Goal: Communication & Community: Answer question/provide support

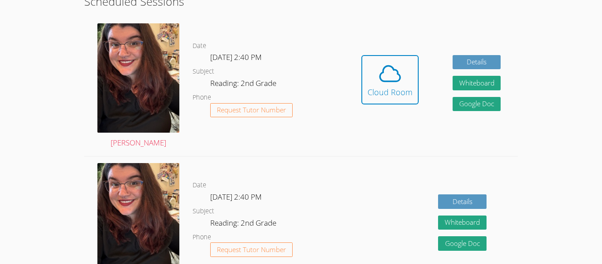
scroll to position [258, 0]
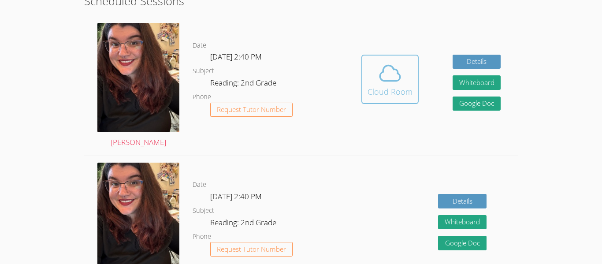
click at [389, 68] on icon at bounding box center [390, 73] width 25 height 25
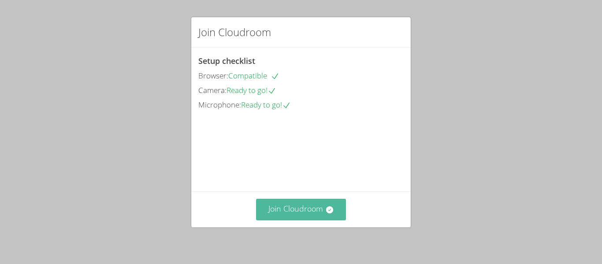
click at [314, 220] on button "Join Cloudroom" at bounding box center [301, 210] width 90 height 22
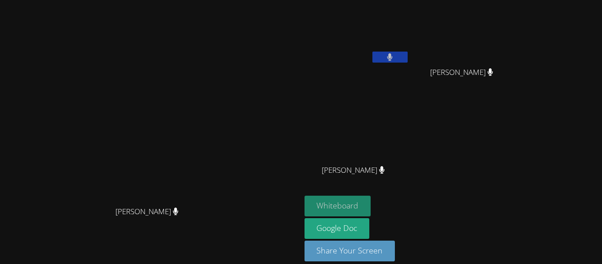
click at [371, 204] on button "Whiteboard" at bounding box center [337, 206] width 67 height 21
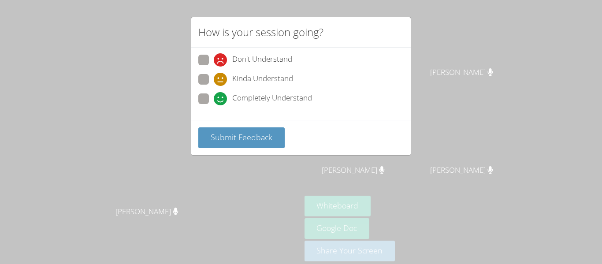
click at [288, 196] on div "How is your session going? Don't Understand Kinda Understand Completely Underst…" at bounding box center [301, 132] width 602 height 264
click at [234, 181] on div "How is your session going? Don't Understand Kinda Understand Completely Underst…" at bounding box center [301, 132] width 602 height 264
click at [250, 141] on span "Submit Feedback" at bounding box center [242, 137] width 62 height 11
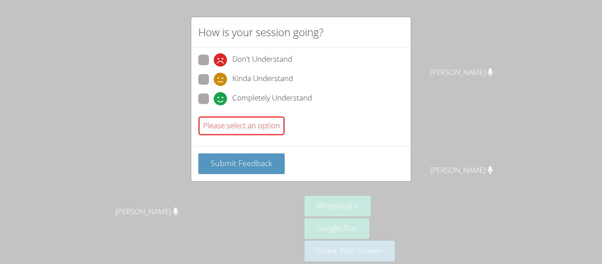
click at [261, 211] on div "How is your session going? Don't Understand Kinda Understand Completely Underst…" at bounding box center [301, 132] width 602 height 264
click at [107, 136] on div "How is your session going? Don't Understand Kinda Understand Completely Underst…" at bounding box center [301, 132] width 602 height 264
click at [311, 212] on div "How is your session going? Don't Understand Kinda Understand Completely Underst…" at bounding box center [301, 132] width 602 height 264
click at [304, 199] on div "How is your session going? Don't Understand Kinda Understand Completely Underst…" at bounding box center [301, 132] width 602 height 264
click at [305, 203] on div "How is your session going? Don't Understand Kinda Understand Completely Underst…" at bounding box center [301, 132] width 602 height 264
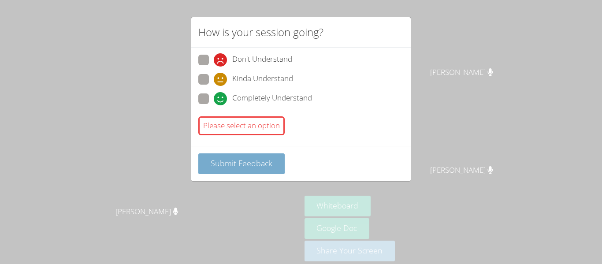
click at [266, 165] on span "Submit Feedback" at bounding box center [242, 163] width 62 height 11
click at [224, 160] on span "Submit Feedback" at bounding box center [242, 163] width 62 height 11
click at [508, 211] on div "How is your session going? Don't Understand Kinda Understand Completely Underst…" at bounding box center [301, 132] width 602 height 264
click at [497, 200] on div "How is your session going? Don't Understand Kinda Understand Completely Underst…" at bounding box center [301, 132] width 602 height 264
click at [247, 156] on button "Submit Feedback" at bounding box center [241, 163] width 86 height 21
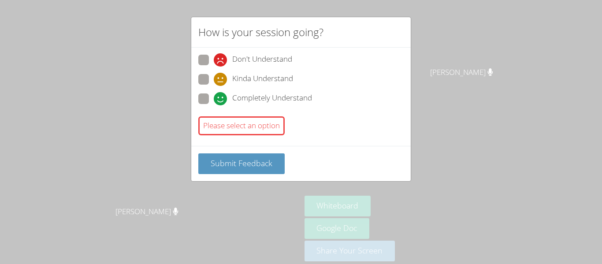
click at [266, 125] on div "Please select an option" at bounding box center [241, 125] width 86 height 19
click at [273, 126] on div "Please select an option" at bounding box center [241, 125] width 86 height 19
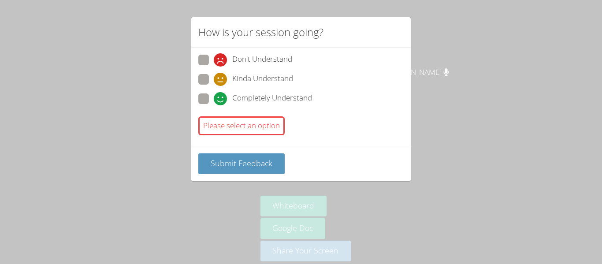
click at [313, 199] on div "How is your session going? Don't Understand Kinda Understand Completely Underst…" at bounding box center [301, 132] width 602 height 264
click at [330, 205] on div "How is your session going? Don't Understand Kinda Understand Completely Underst…" at bounding box center [301, 132] width 602 height 264
click at [323, 206] on div "How is your session going? Don't Understand Kinda Understand Completely Underst…" at bounding box center [301, 132] width 602 height 264
click at [266, 167] on span "Submit Feedback" at bounding box center [242, 163] width 62 height 11
click at [272, 169] on button "Submit Feedback" at bounding box center [241, 163] width 86 height 21
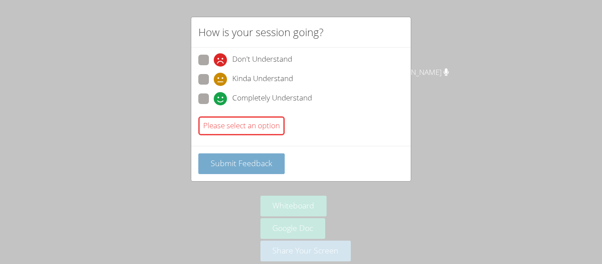
click at [270, 161] on span "Submit Feedback" at bounding box center [242, 163] width 62 height 11
click at [267, 167] on span "Submit Feedback" at bounding box center [242, 163] width 62 height 11
click at [240, 102] on span "Completely Understand" at bounding box center [272, 98] width 80 height 13
click at [221, 101] on input "Completely Understand" at bounding box center [217, 96] width 7 height 7
radio input "true"
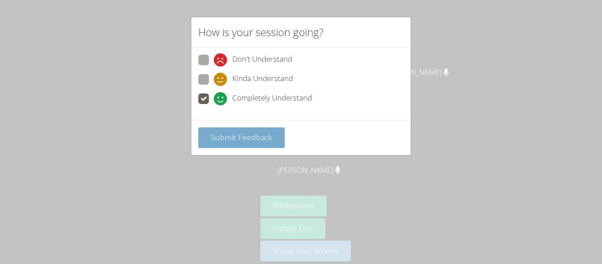
click at [267, 145] on button "Submit Feedback" at bounding box center [241, 137] width 86 height 21
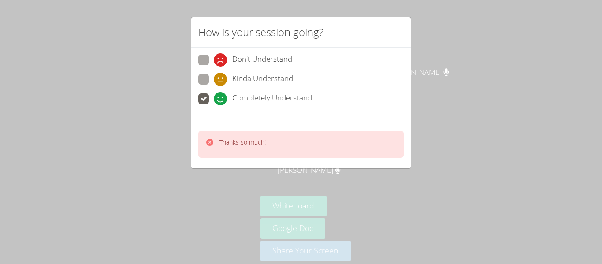
click at [283, 140] on div "Thanks so much!" at bounding box center [300, 144] width 205 height 27
click at [257, 148] on div "Thanks so much!" at bounding box center [242, 144] width 46 height 13
click at [298, 212] on div "How is your session going? Don't Understand Kinda Understand Completely Underst…" at bounding box center [301, 132] width 602 height 264
click at [307, 208] on div "How is your session going? Don't Understand Kinda Understand Completely Underst…" at bounding box center [301, 132] width 602 height 264
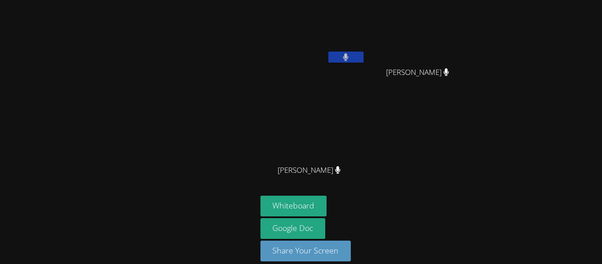
click at [200, 156] on div at bounding box center [129, 137] width 250 height 267
click at [308, 206] on button "Whiteboard" at bounding box center [293, 206] width 67 height 21
